Goal: Check status: Check status

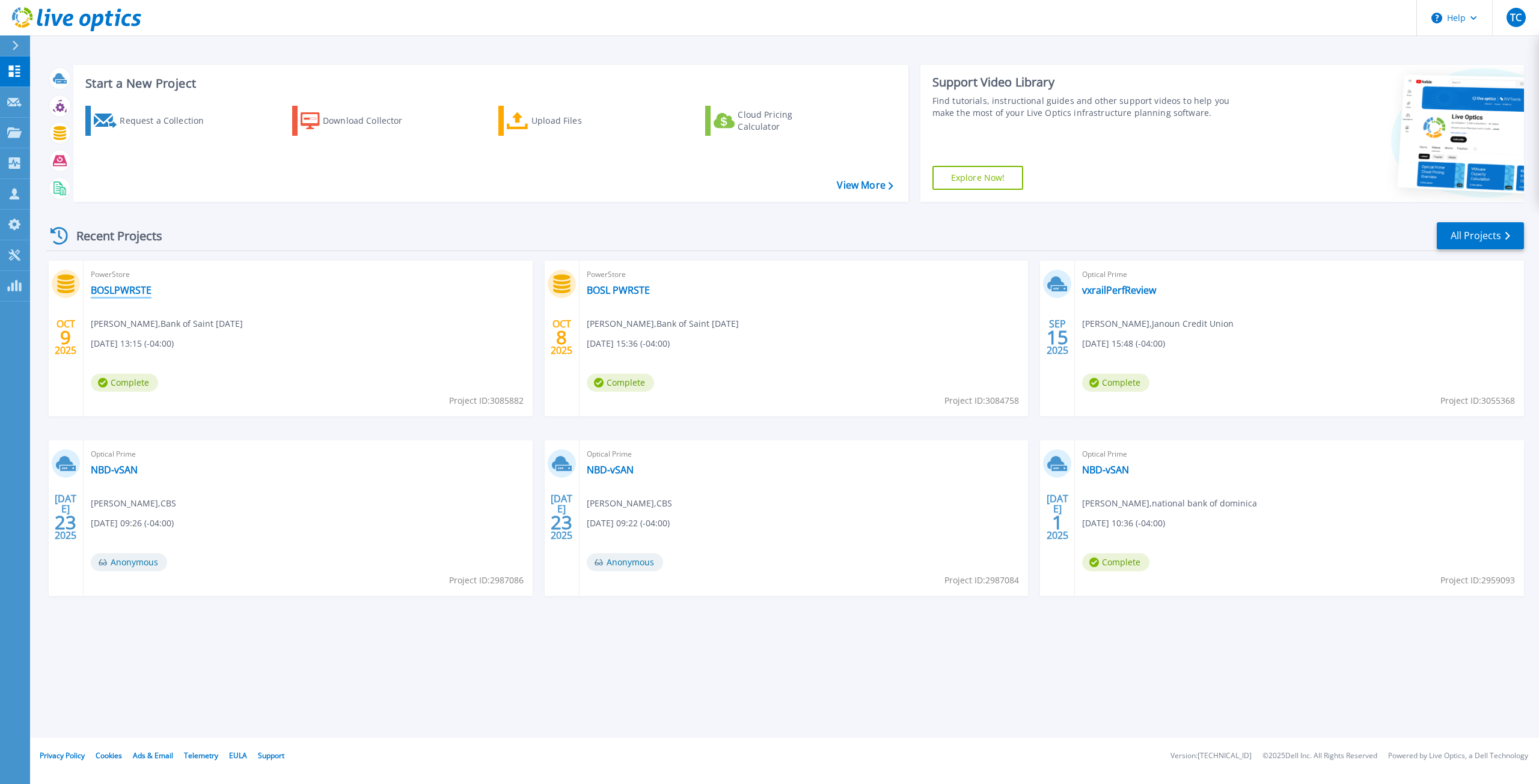
click at [127, 289] on link "BOSLPWRSTE" at bounding box center [121, 290] width 61 height 12
